Goal: Task Accomplishment & Management: Manage account settings

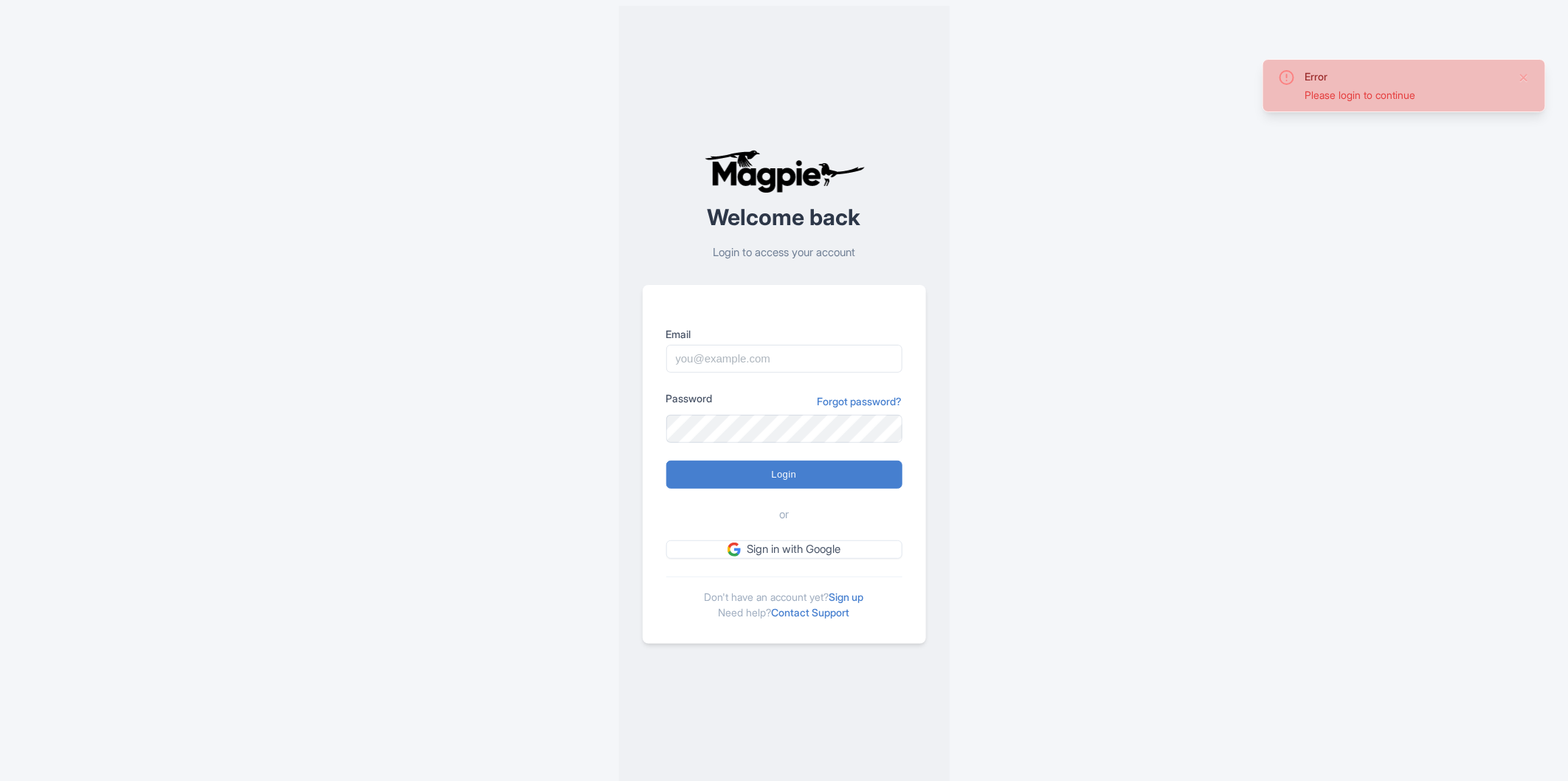
type input "mohamud.amin@dnata.com"
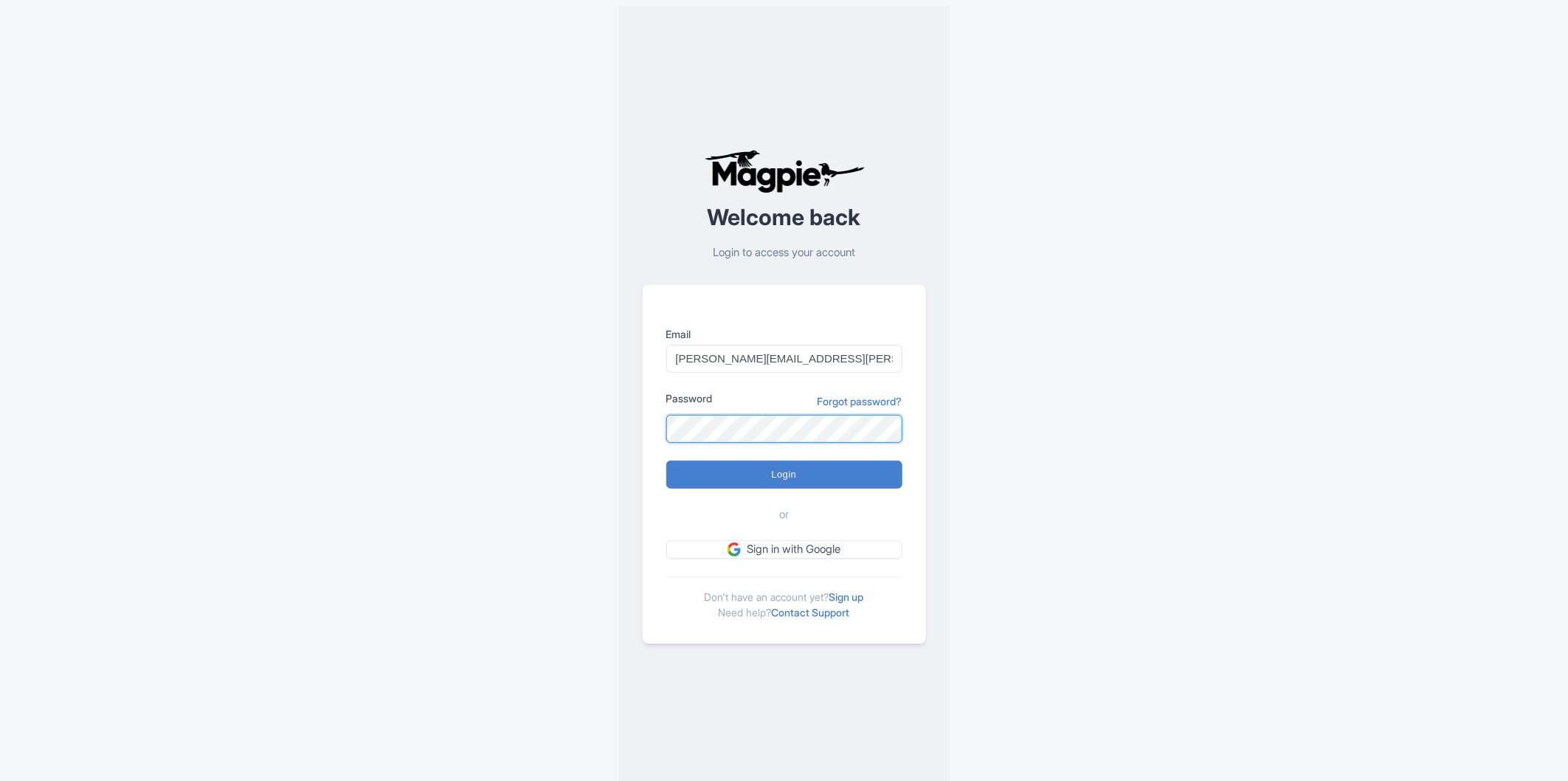
click at [666, 461] on input "Login" at bounding box center [784, 474] width 236 height 28
type input "Logging in..."
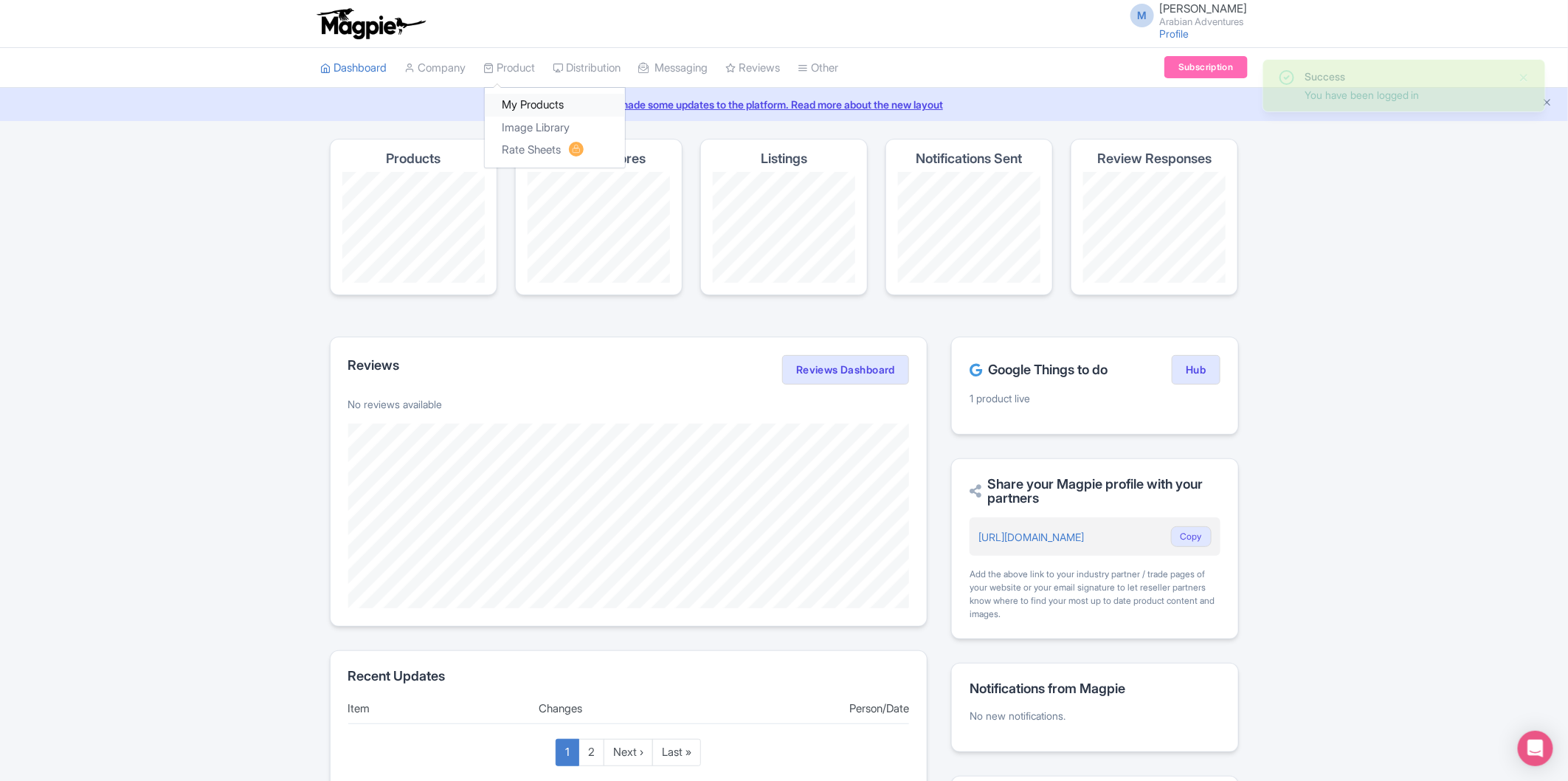
click at [529, 106] on link "My Products" at bounding box center [554, 105] width 140 height 23
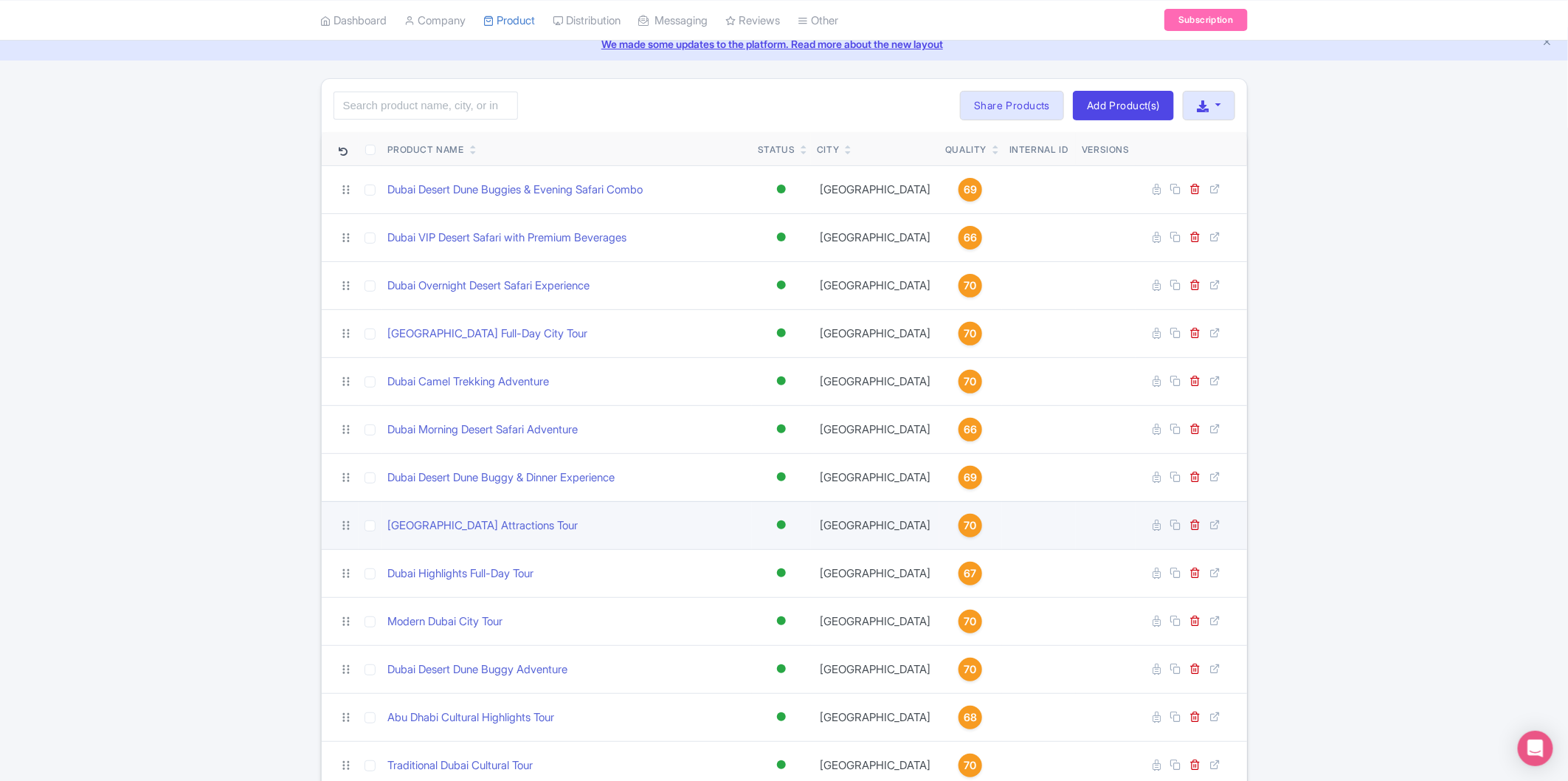
scroll to position [614, 0]
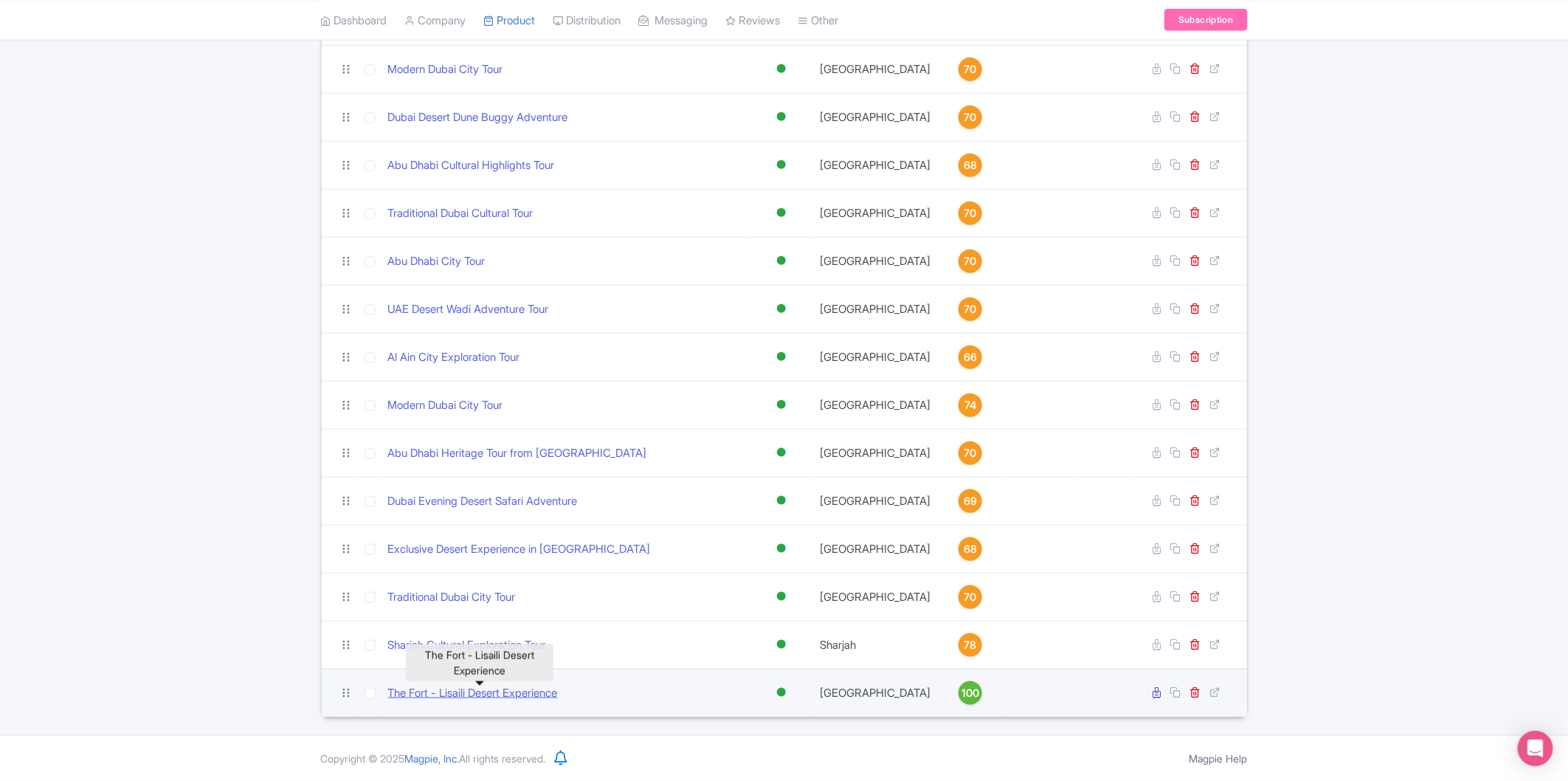
click at [545, 692] on link "The Fort - Lisaili Desert Experience" at bounding box center [473, 693] width 170 height 17
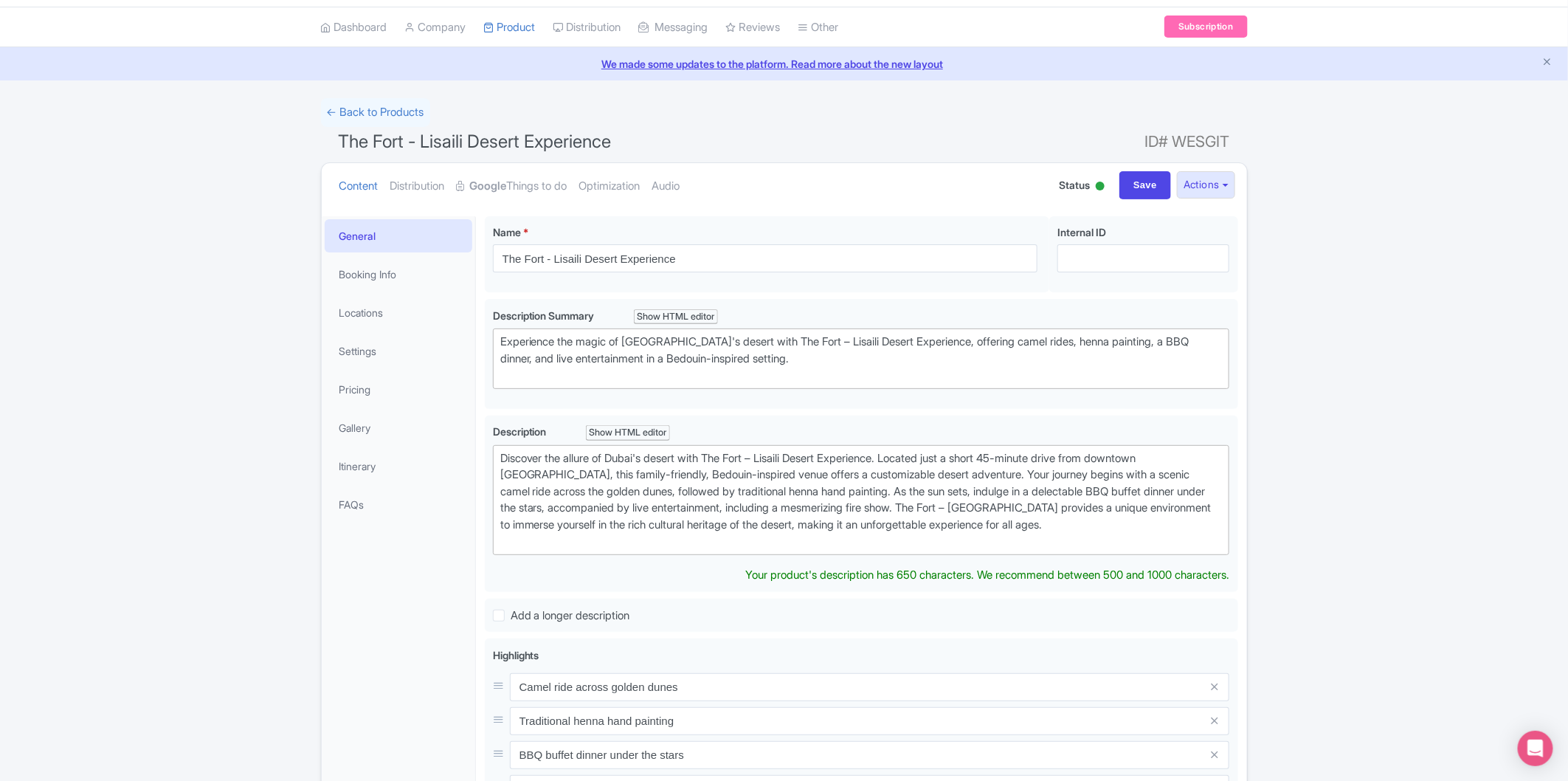
scroll to position [82, 0]
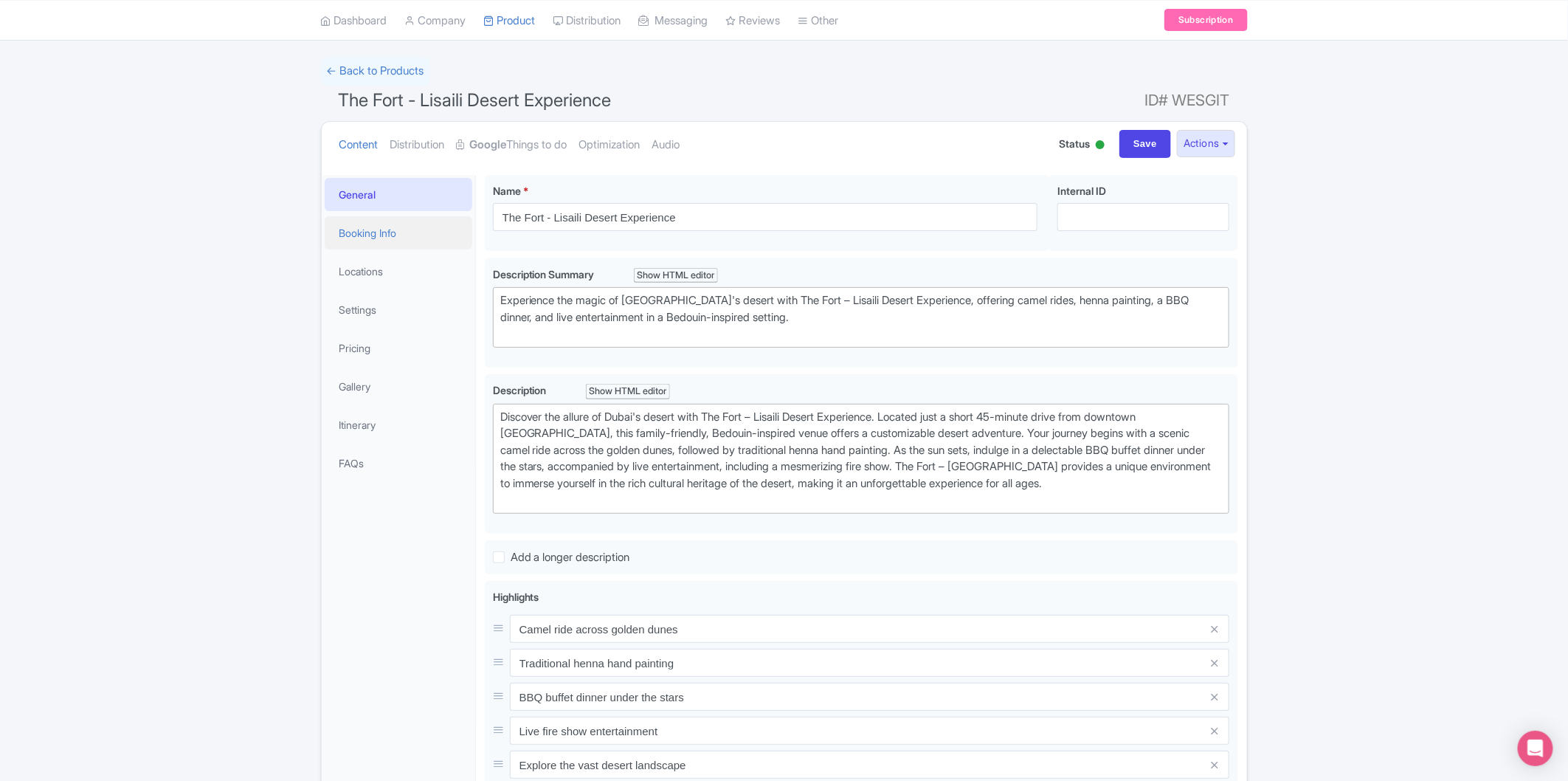
click at [407, 227] on link "Booking Info" at bounding box center [398, 232] width 147 height 33
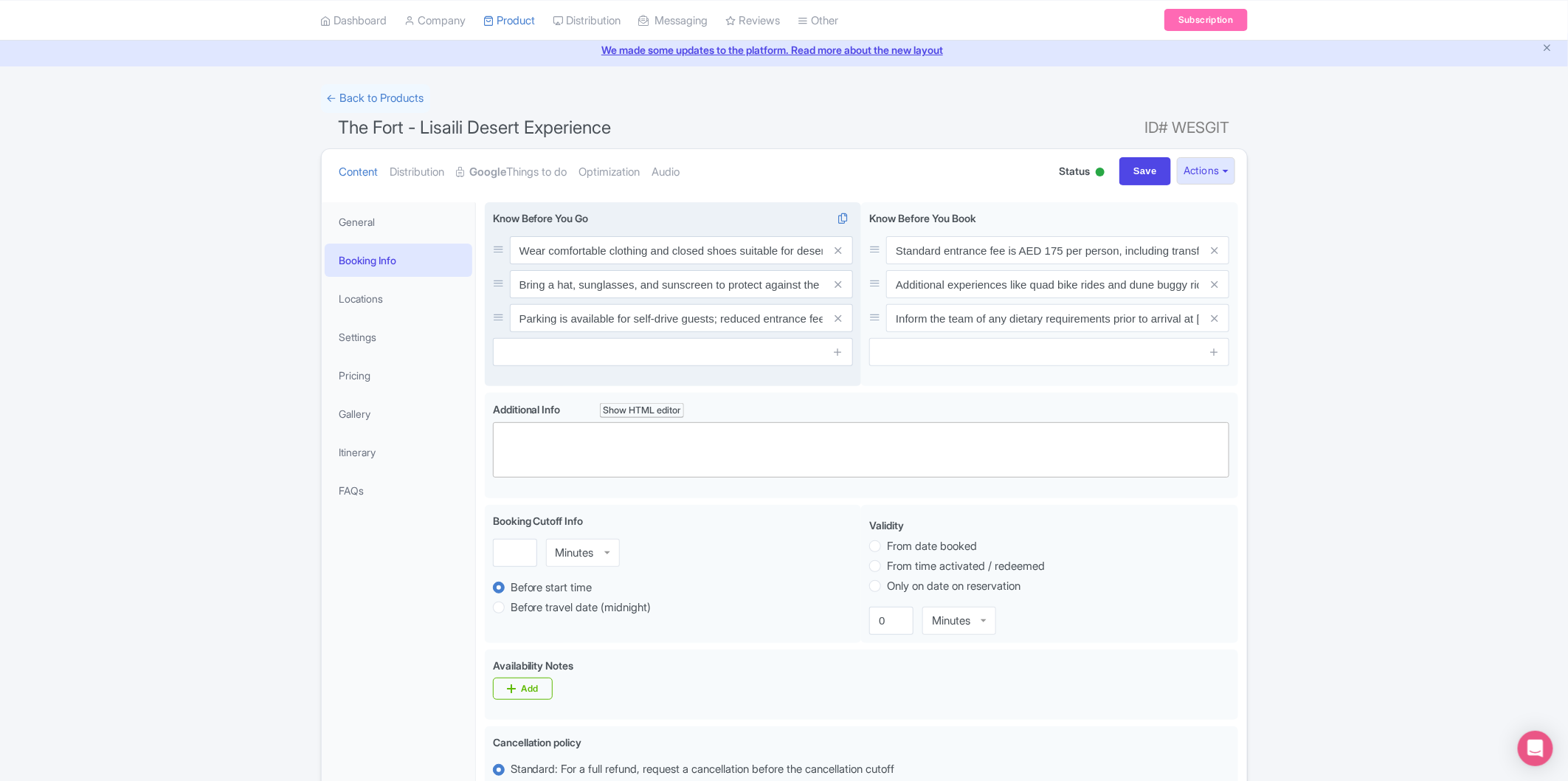
scroll to position [54, 0]
click at [380, 290] on link "Locations" at bounding box center [398, 299] width 147 height 33
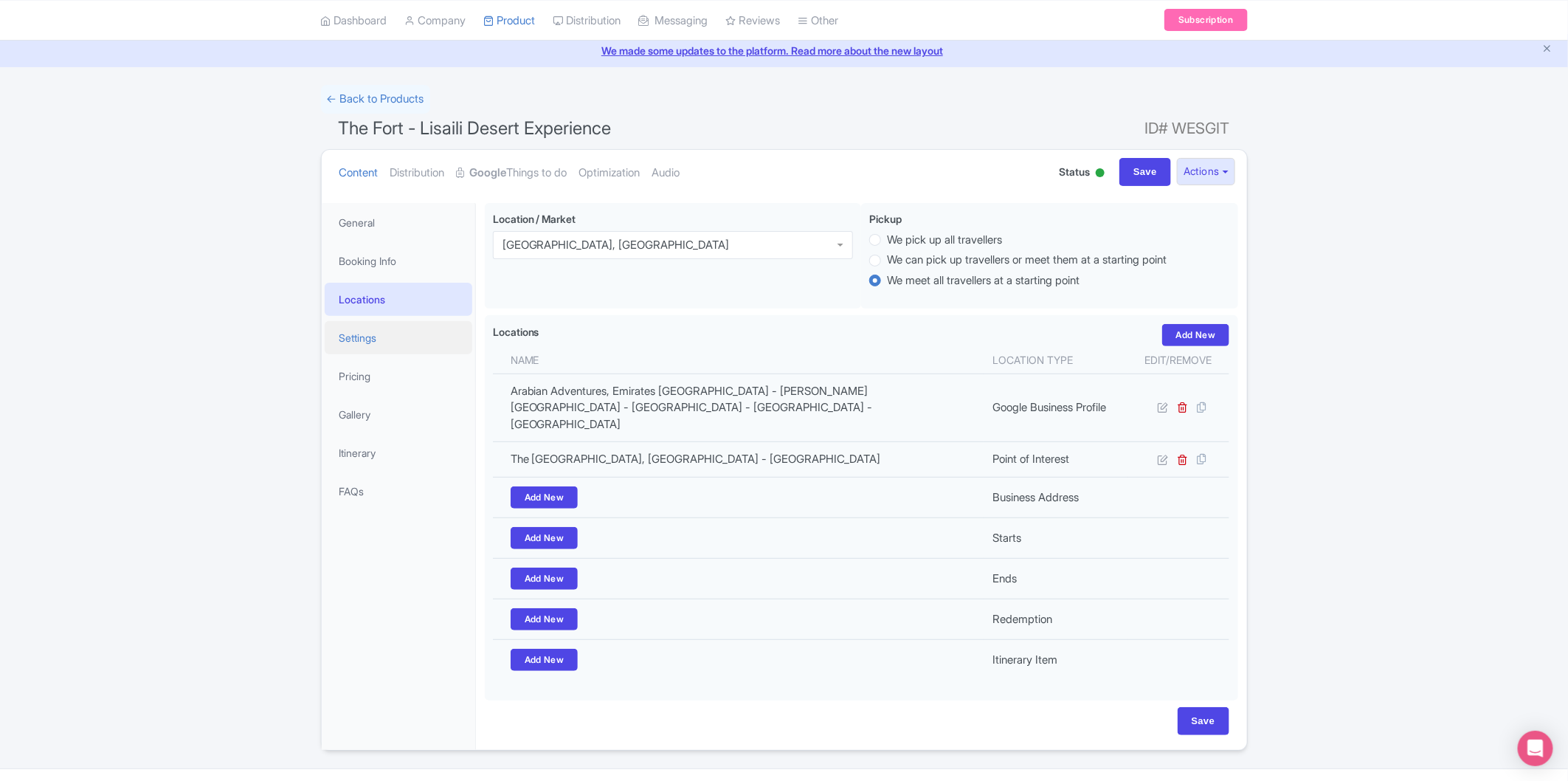
click at [389, 337] on link "Settings" at bounding box center [398, 337] width 147 height 33
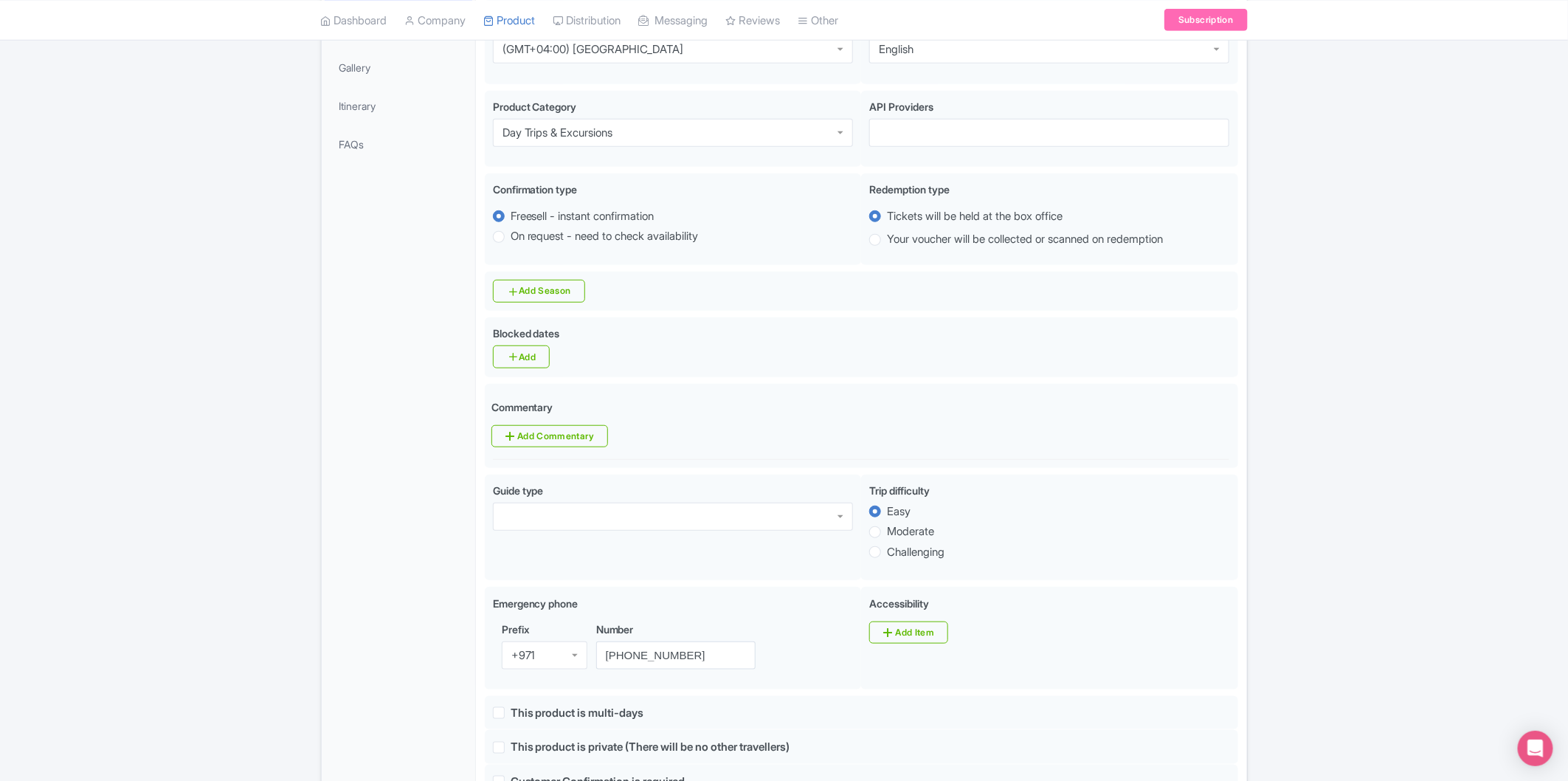
scroll to position [400, 0]
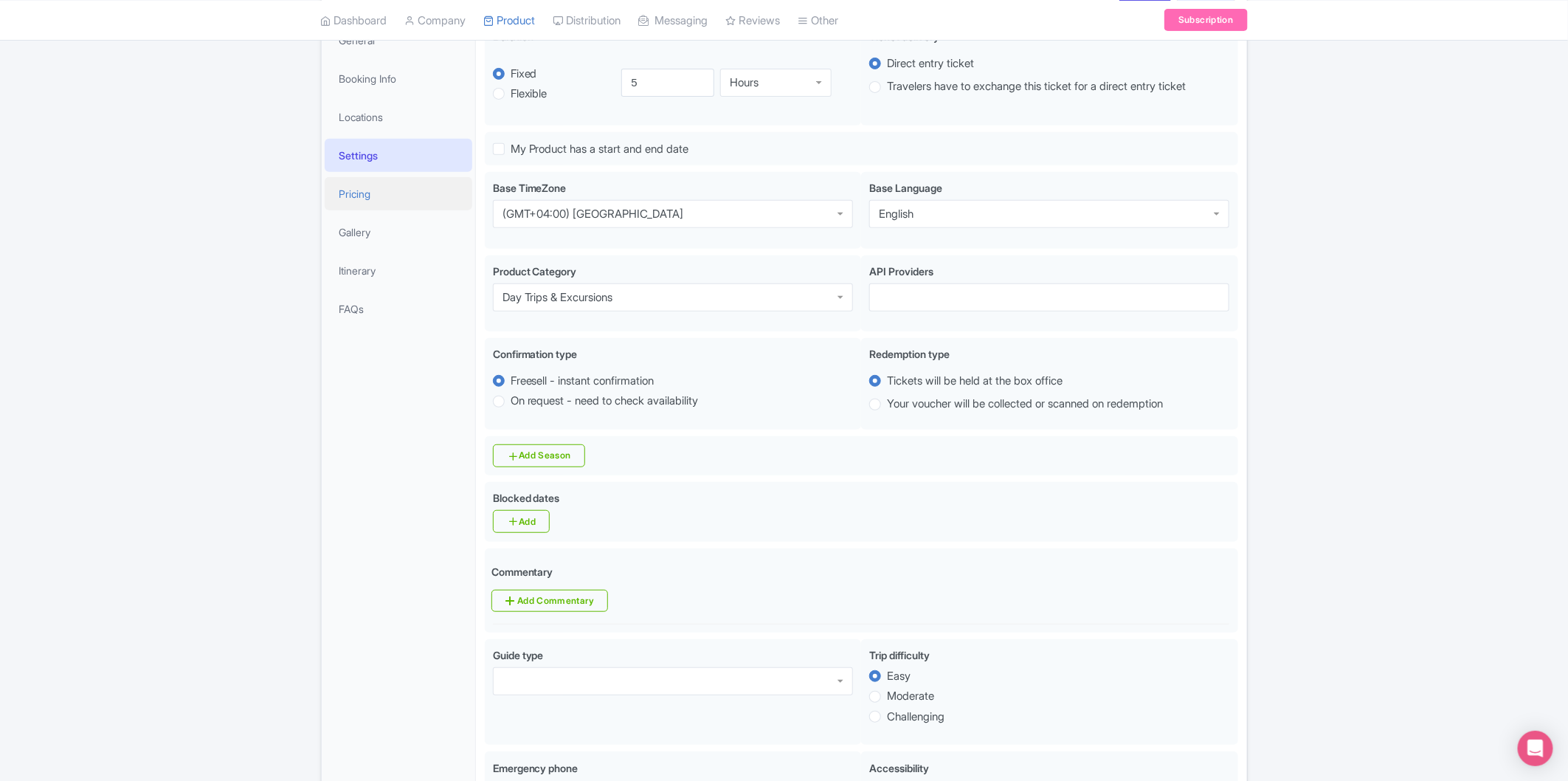
click at [403, 196] on link "Pricing" at bounding box center [398, 193] width 147 height 33
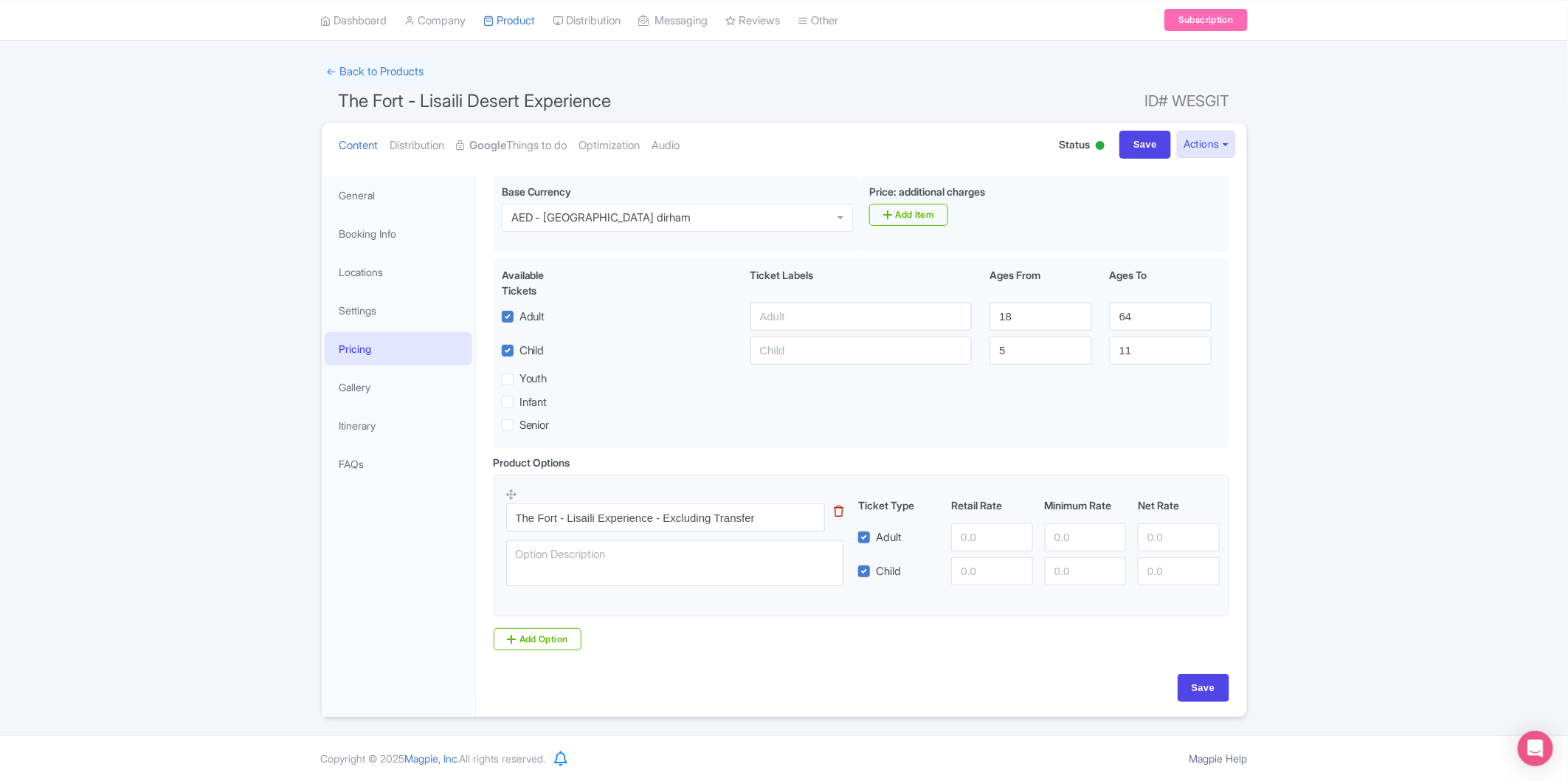
scroll to position [86, 0]
click at [370, 191] on link "General" at bounding box center [398, 195] width 147 height 33
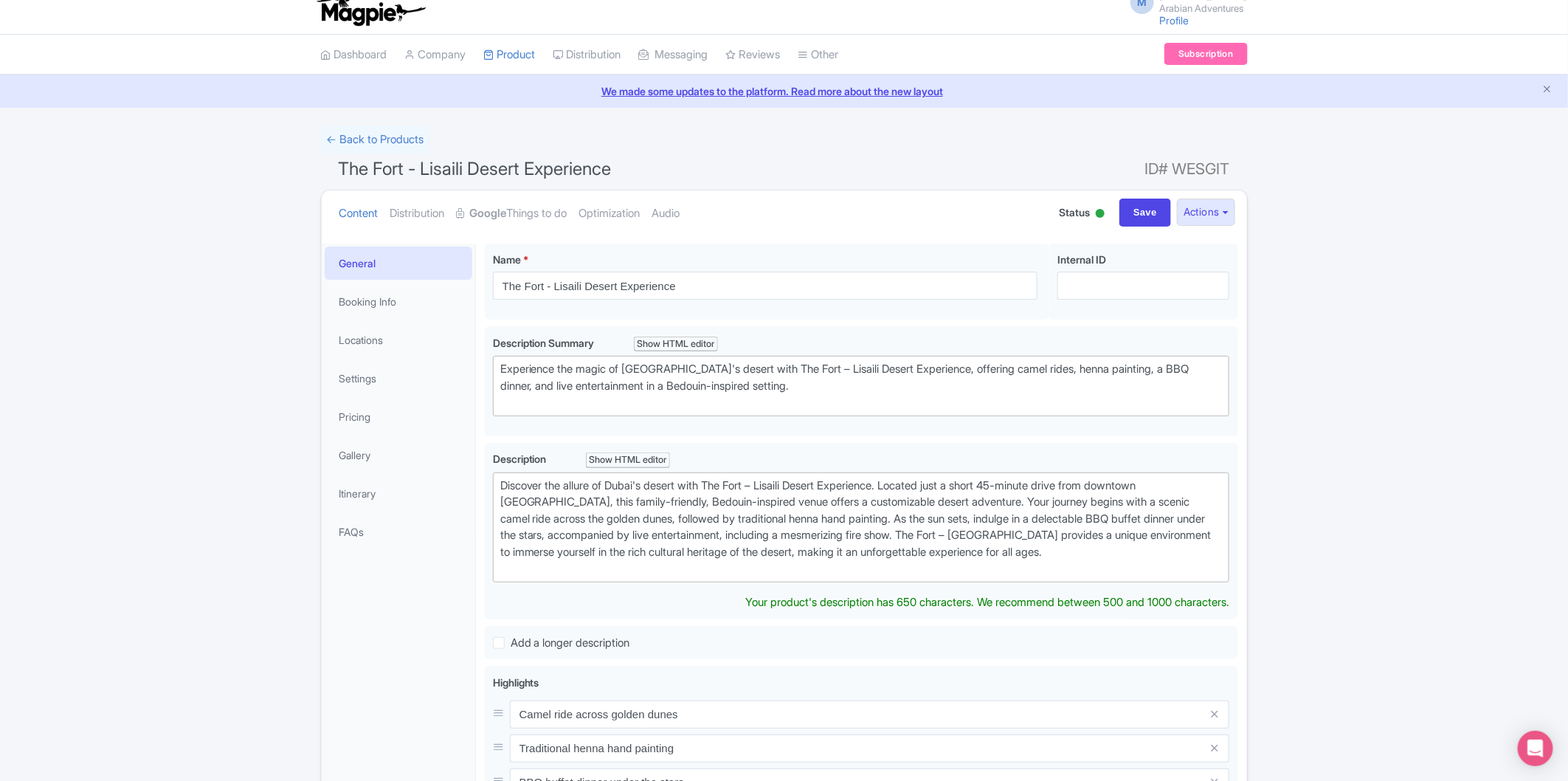
scroll to position [0, 0]
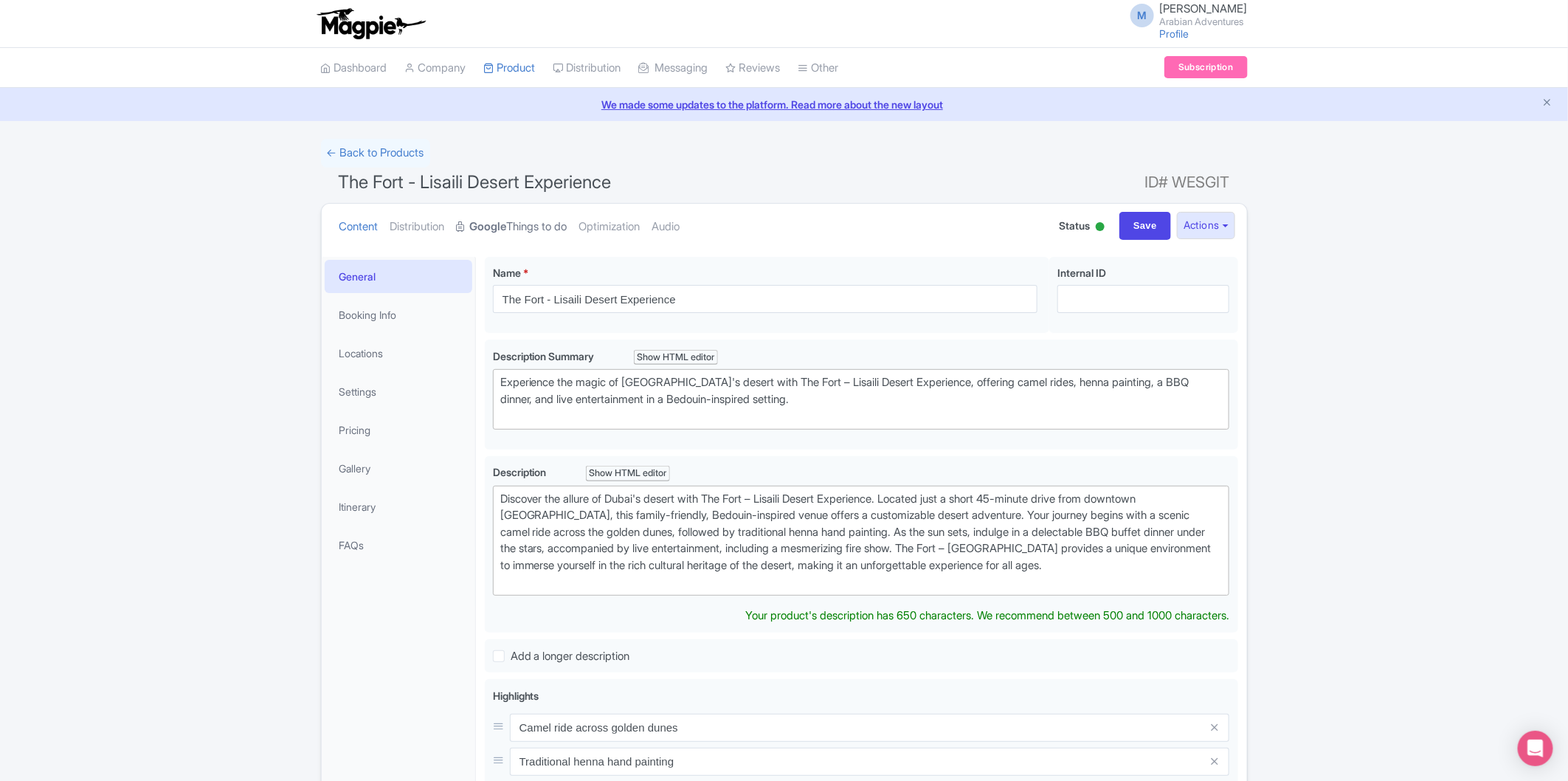
click at [529, 224] on link "Google Things to do" at bounding box center [512, 227] width 111 height 46
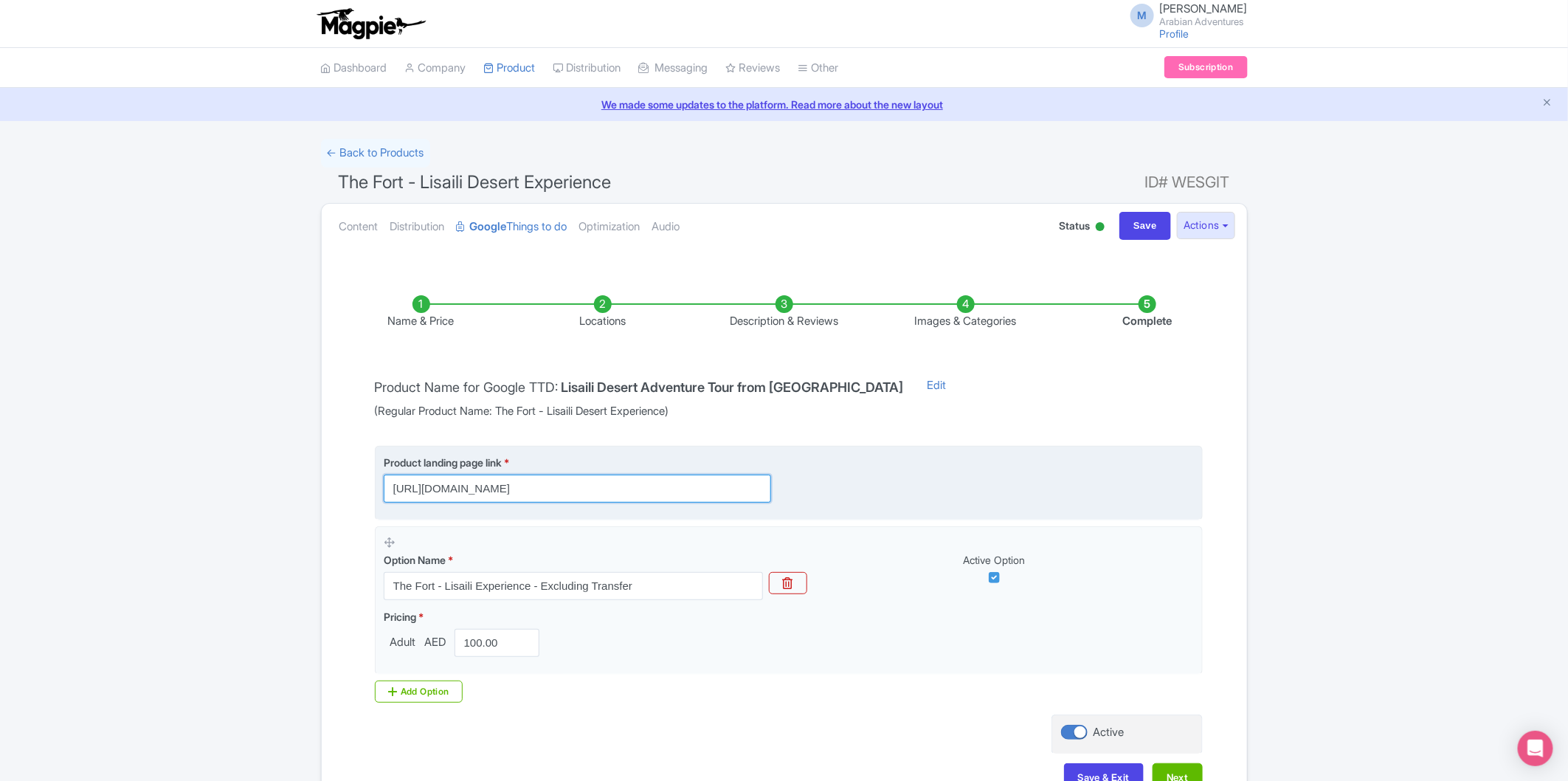
scroll to position [0, 40]
drag, startPoint x: 726, startPoint y: 487, endPoint x: 945, endPoint y: 485, distance: 219.0
click at [945, 485] on div "Product landing page link * https://www.arabian-adventures.com/ae/english/deser…" at bounding box center [789, 479] width 810 height 48
click at [945, 485] on div "Product landing page link * https://www.arabian-adventures.com/ae/english/deser…" at bounding box center [789, 479] width 810 height 48
drag, startPoint x: 708, startPoint y: 481, endPoint x: 1037, endPoint y: 465, distance: 329.4
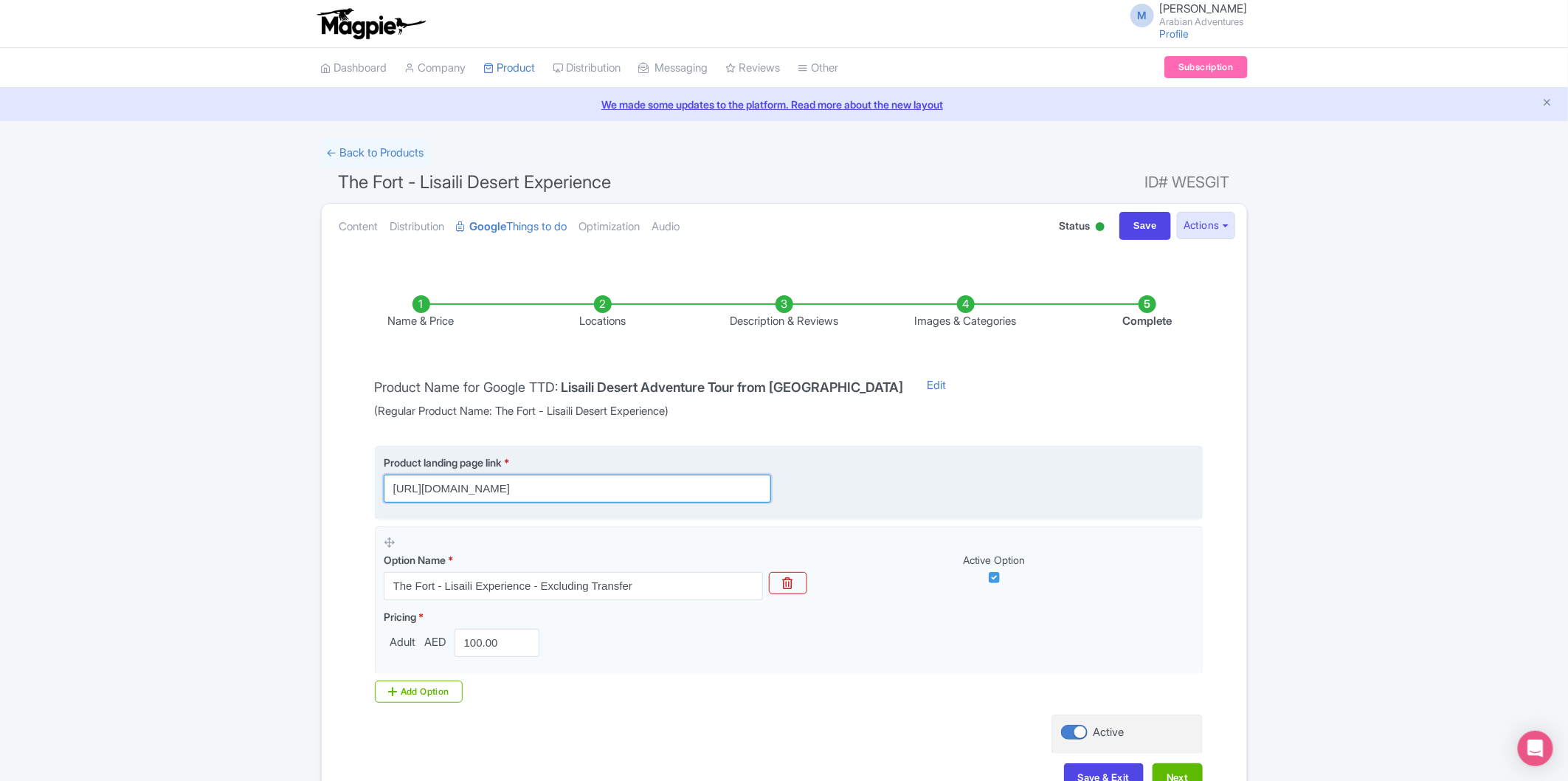
click at [866, 480] on div "Product landing page link * https://www.arabian-adventures.com/ae/english/deser…" at bounding box center [789, 479] width 810 height 48
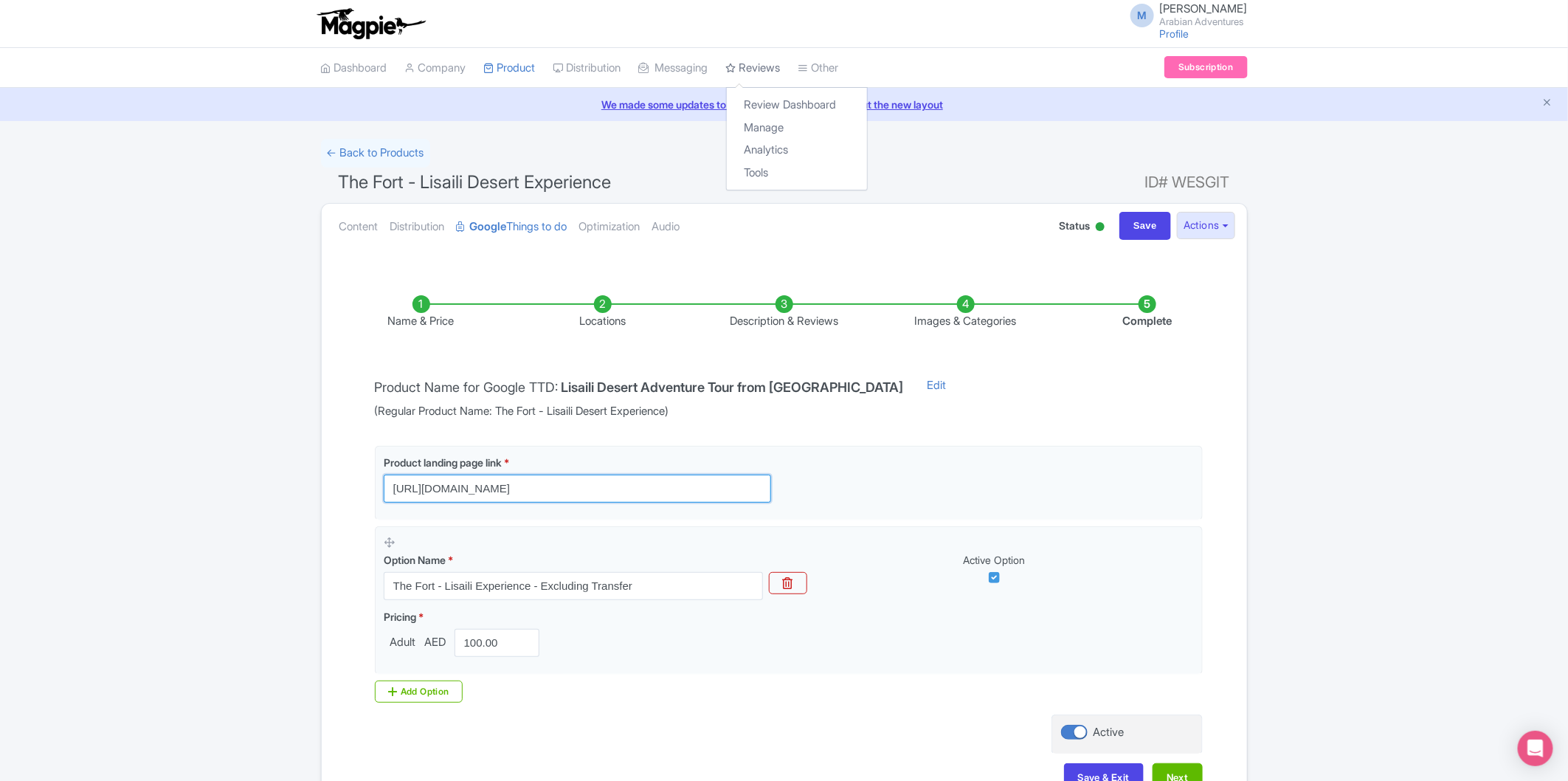
scroll to position [0, 0]
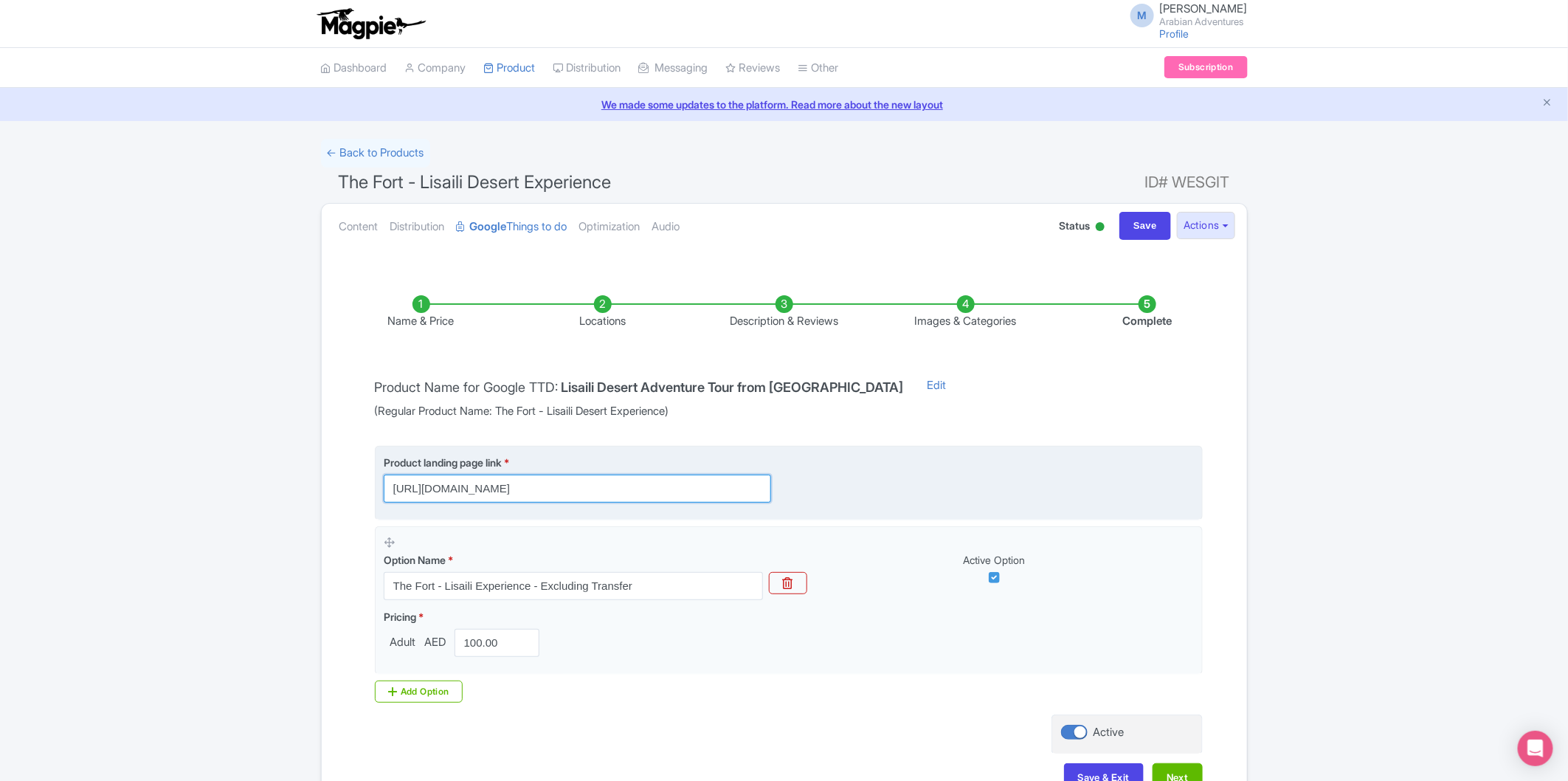
paste input "?utm_source=gttd&utm_medium=organic&utm_campaign=AA-FORTLISAILI"
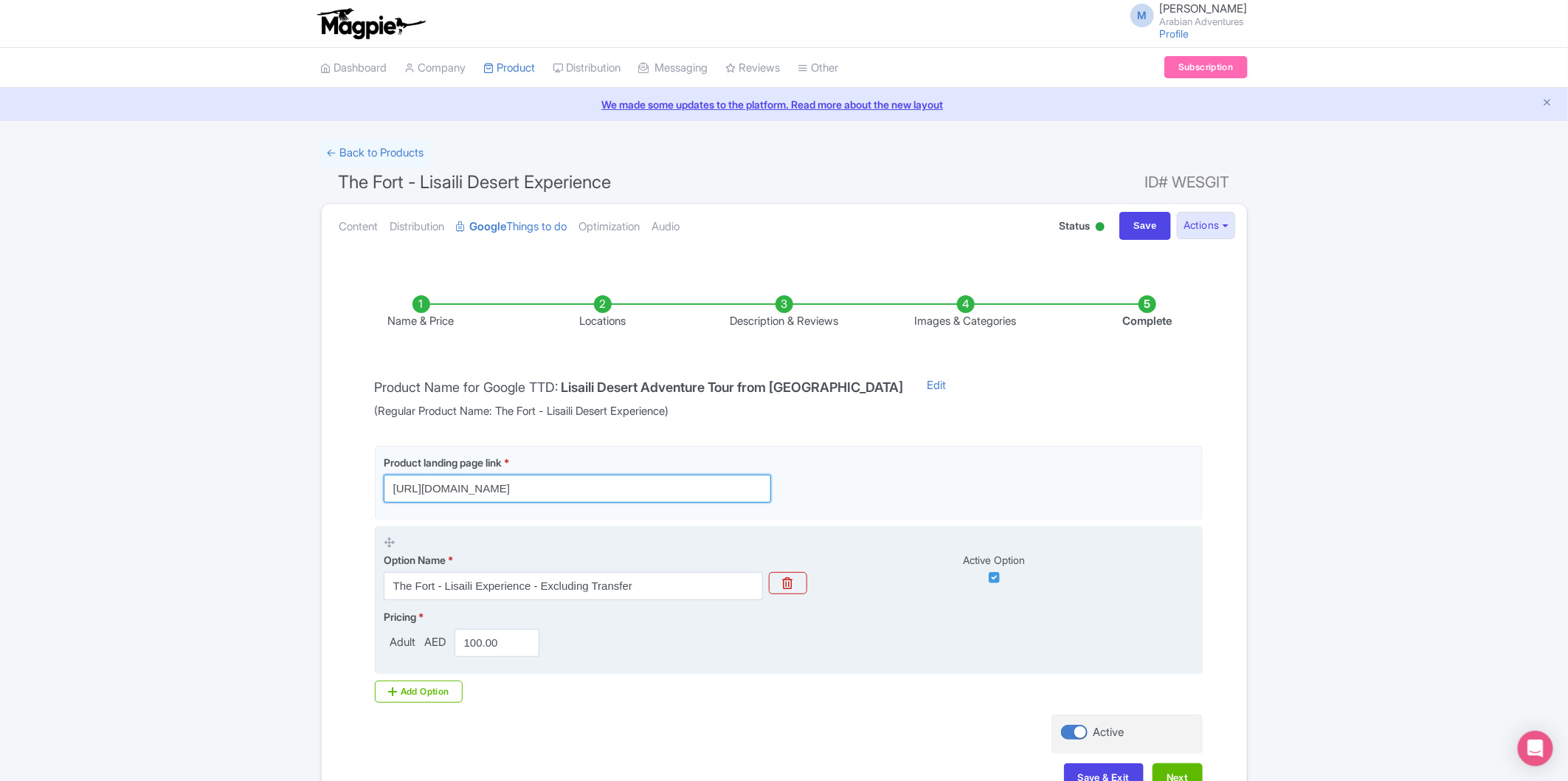
scroll to position [0, 415]
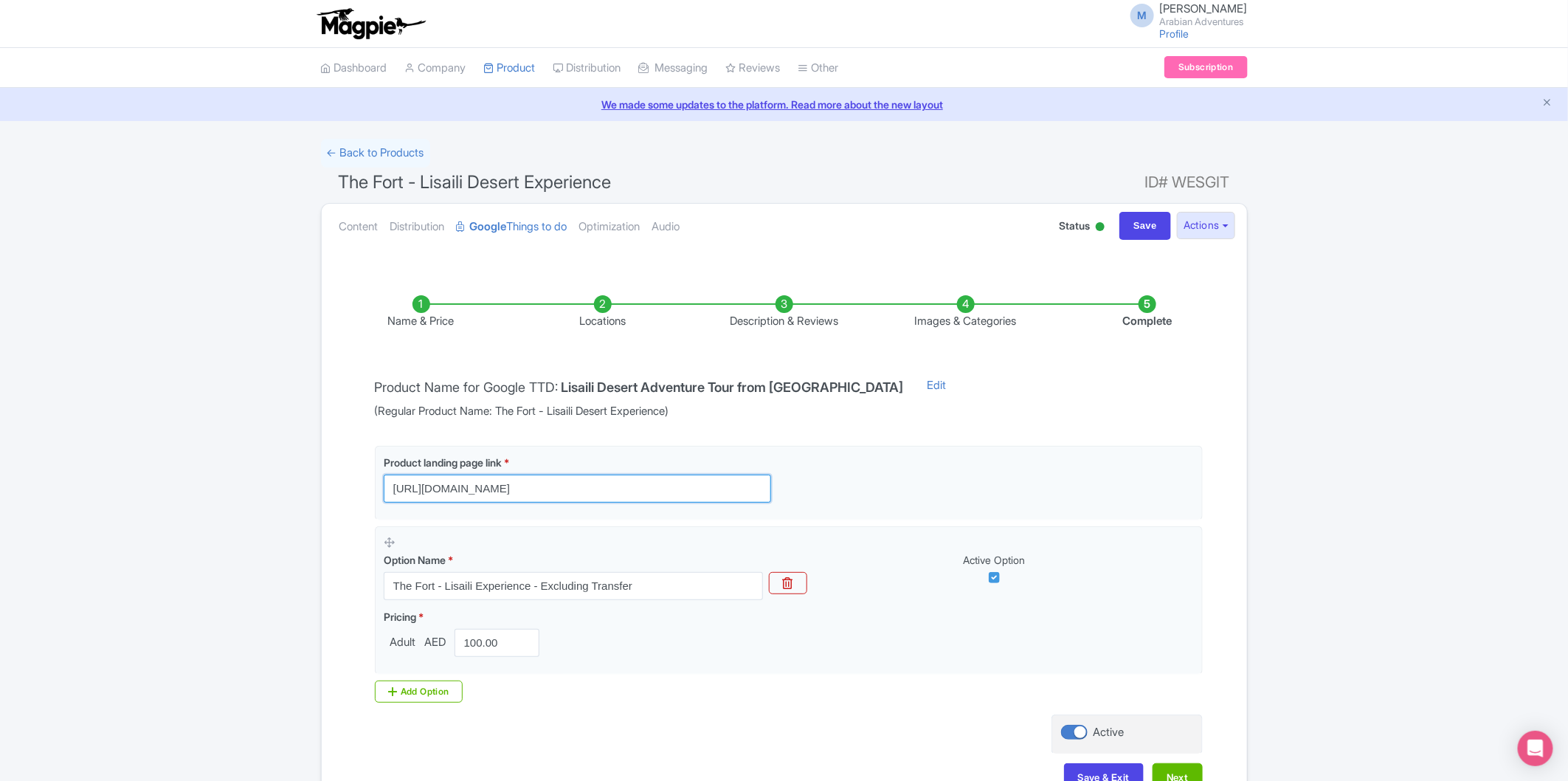
type input "https://www.arabian-adventures.com/ae/english/desert-safaris/aa-the-fort-lisail…"
click at [1374, 484] on div "← Back to Products The Fort - Lisaili Desert Experience ID# WESGIT Content Dist…" at bounding box center [784, 477] width 1568 height 677
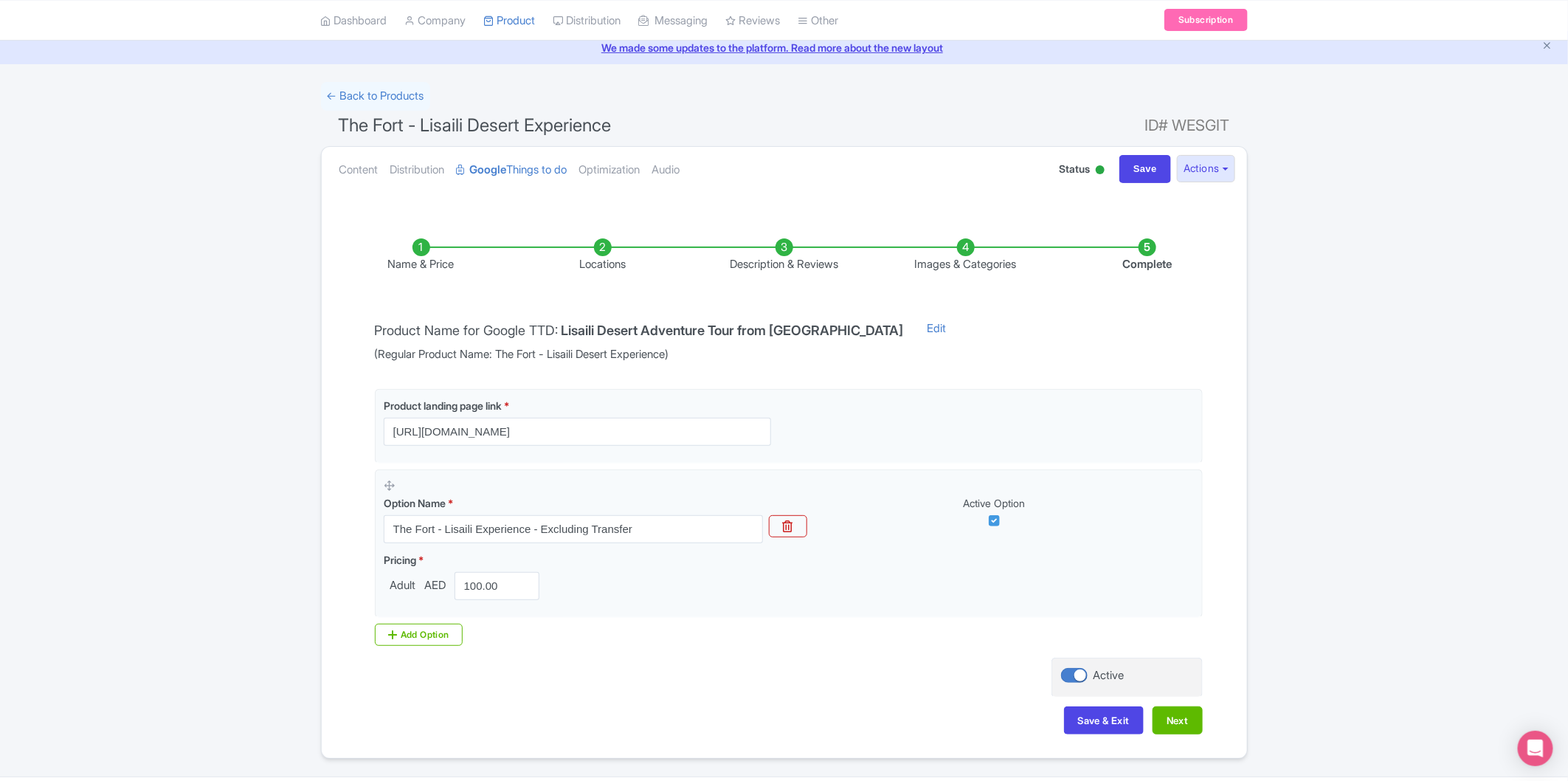
scroll to position [82, 0]
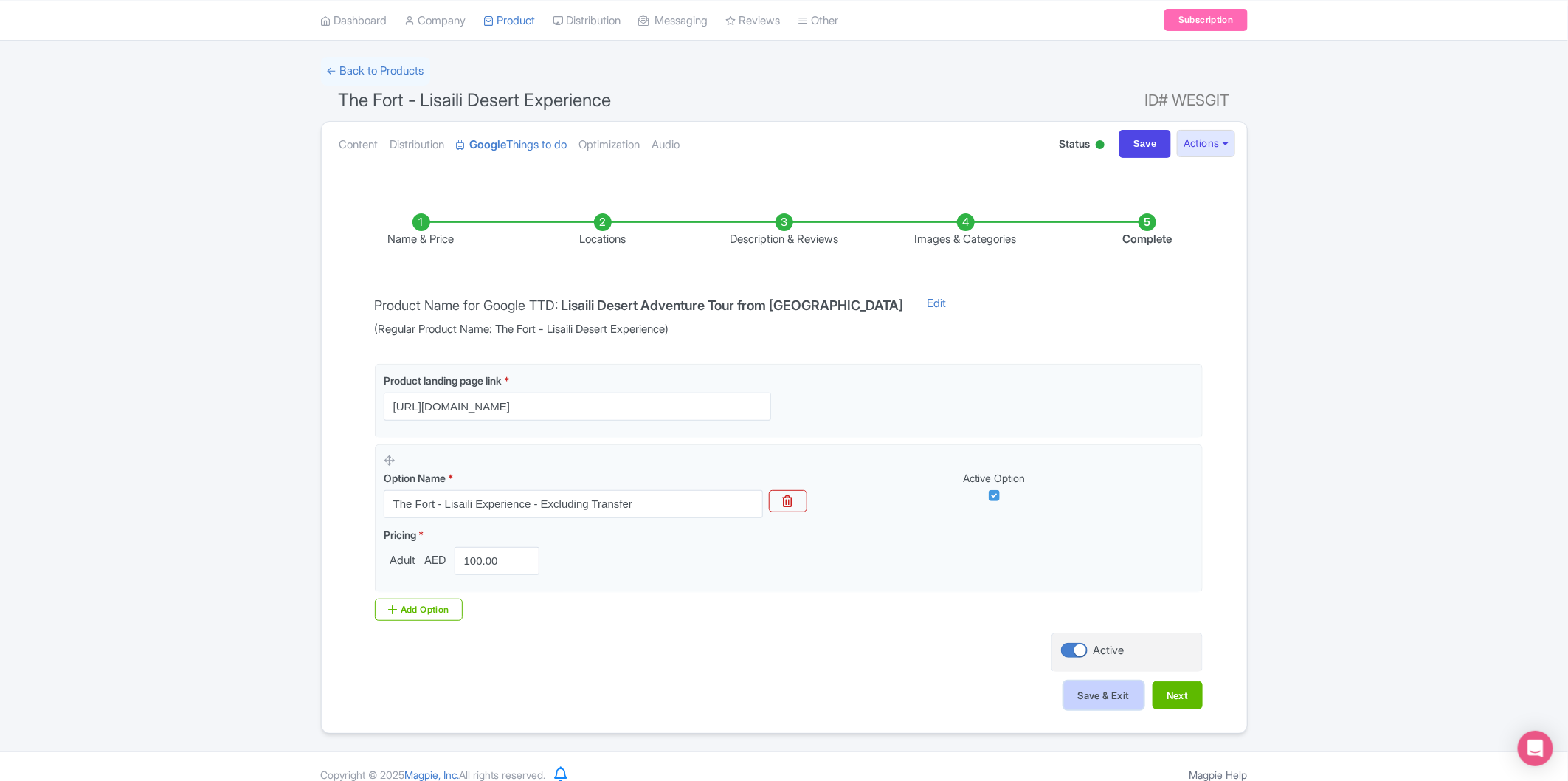
click at [1118, 701] on button "Save & Exit" at bounding box center [1103, 694] width 79 height 28
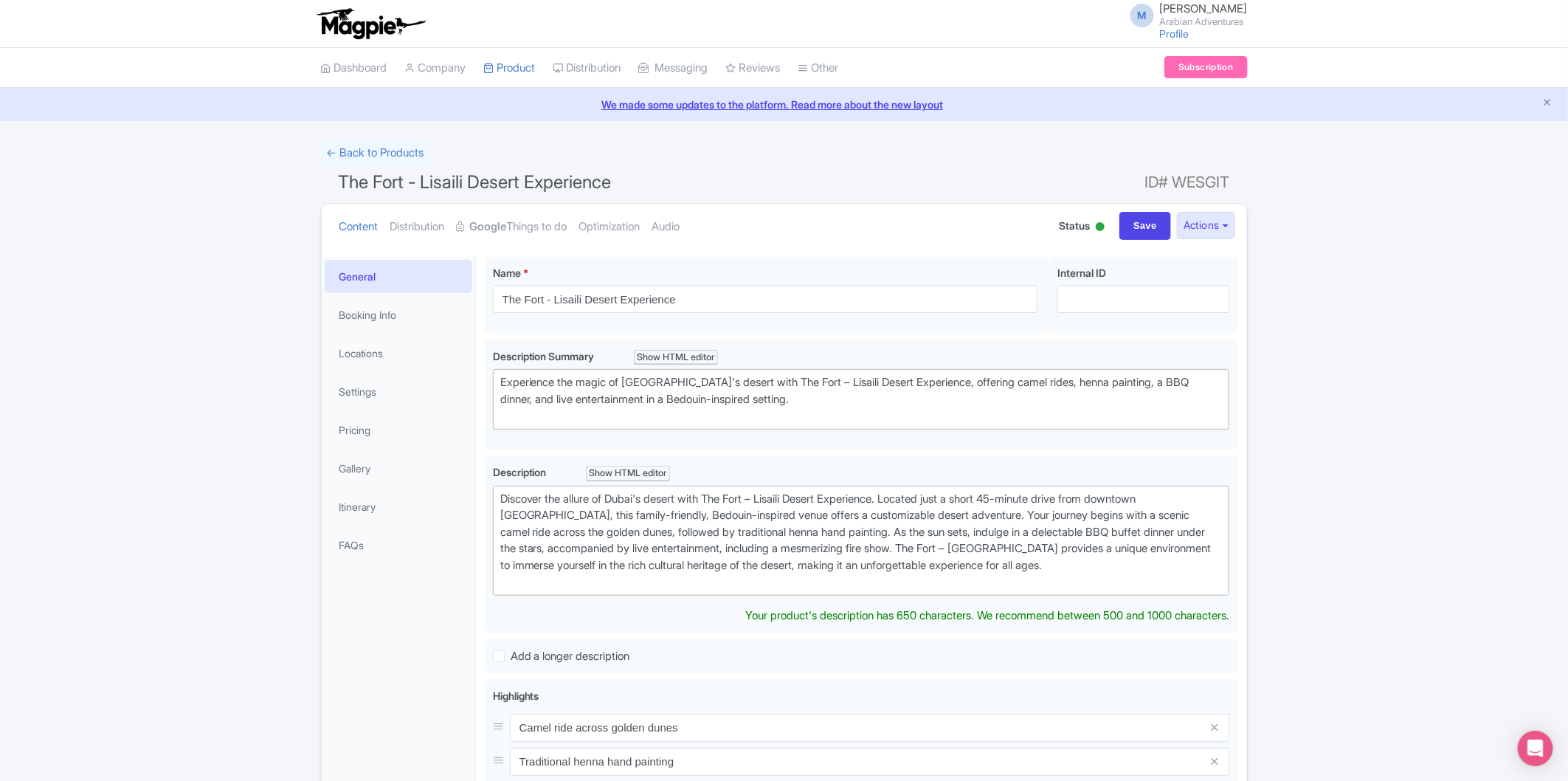
click at [369, 270] on link "General" at bounding box center [398, 276] width 147 height 33
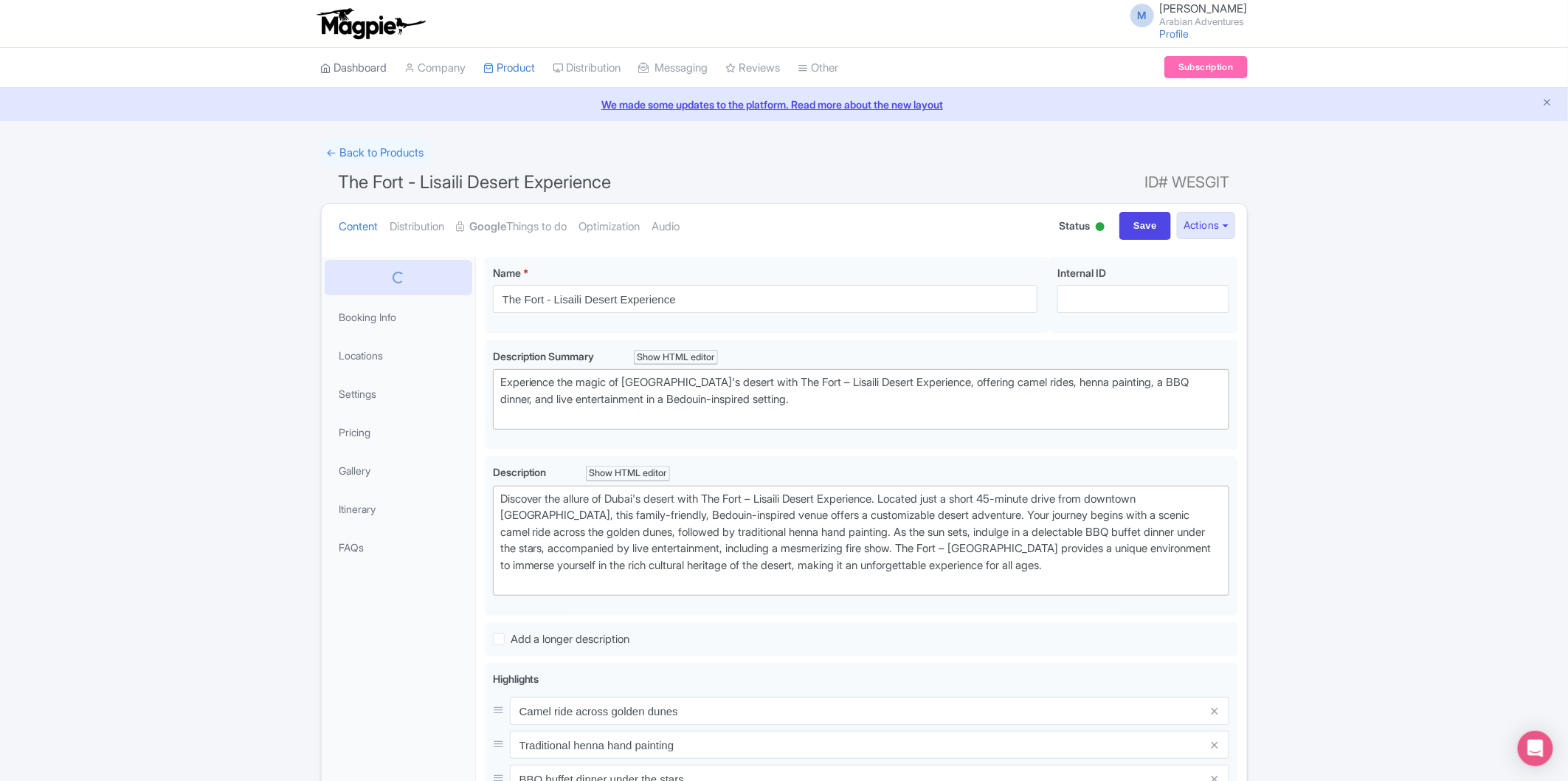
click at [356, 58] on link "Dashboard" at bounding box center [354, 68] width 66 height 41
